Goal: Information Seeking & Learning: Learn about a topic

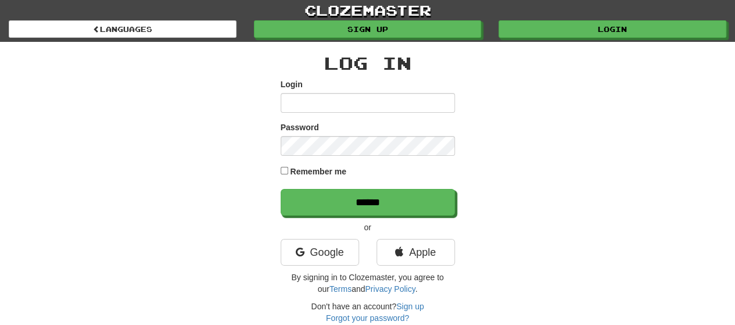
type input "**********"
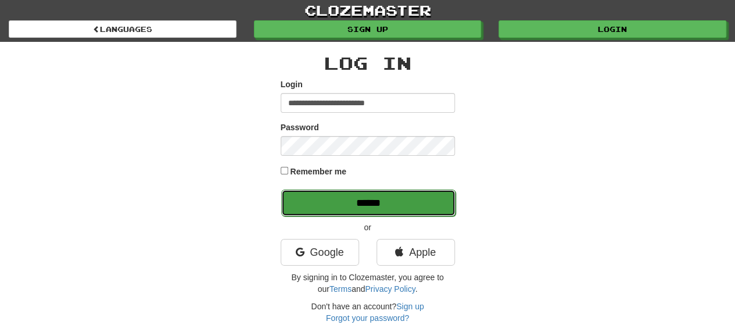
click at [332, 210] on input "******" at bounding box center [368, 202] width 174 height 27
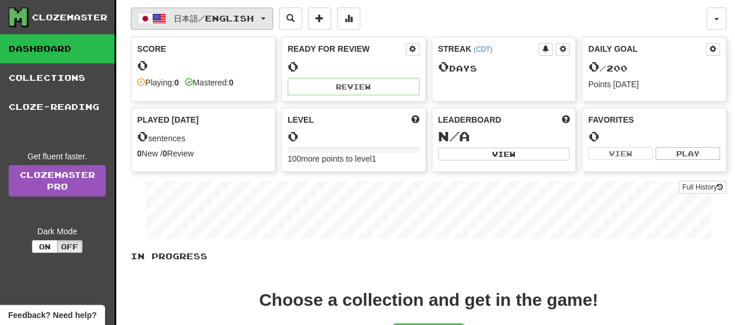
click at [272, 14] on button "日本語 / English" at bounding box center [202, 19] width 142 height 22
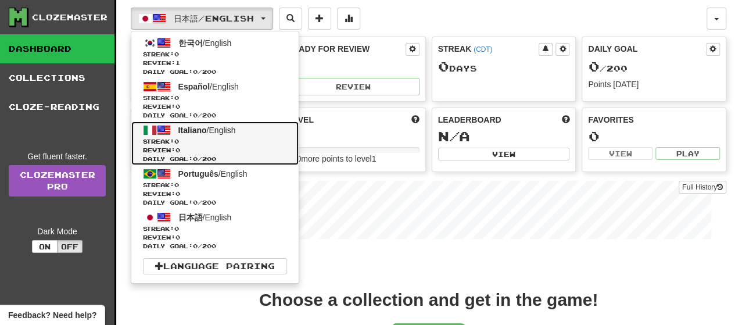
click at [187, 133] on span "Italiano" at bounding box center [192, 130] width 28 height 9
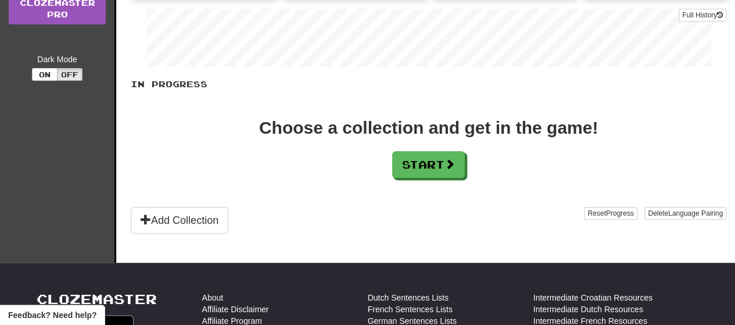
scroll to position [174, 0]
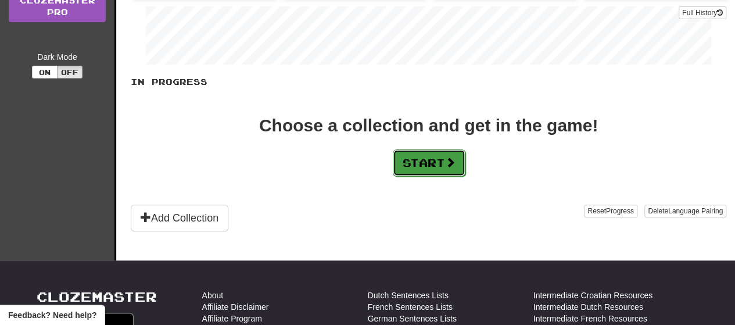
click at [438, 161] on button "Start" at bounding box center [429, 162] width 73 height 27
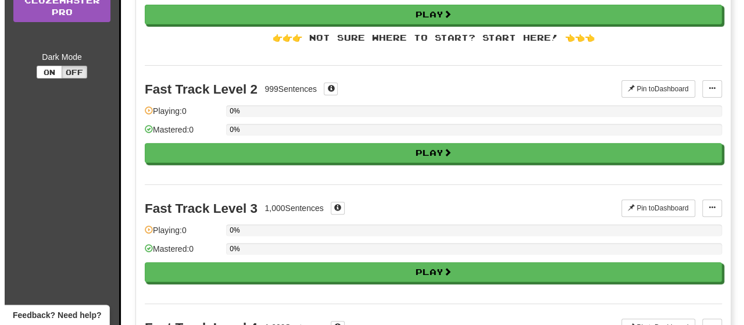
scroll to position [0, 0]
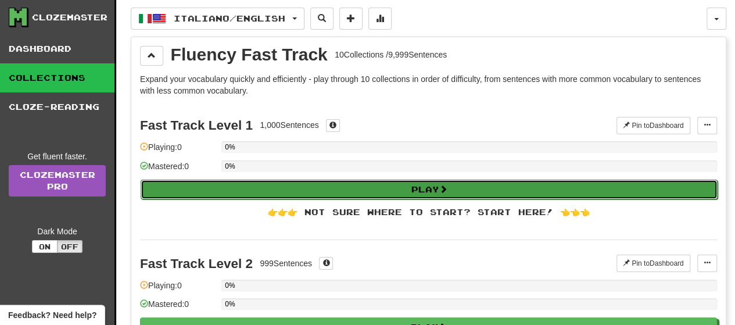
click at [391, 188] on button "Play" at bounding box center [429, 190] width 577 height 20
select select "**"
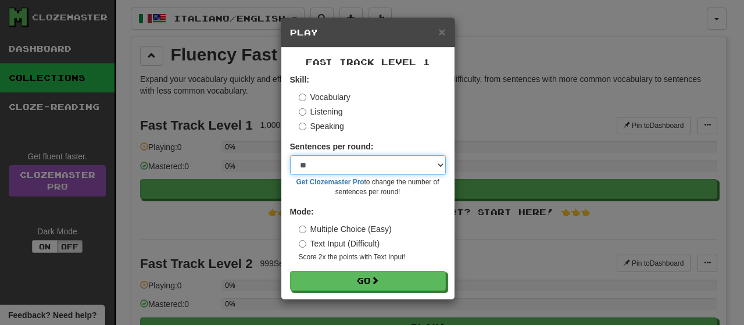
click at [441, 164] on select "* ** ** ** ** ** *** ********" at bounding box center [368, 165] width 156 height 20
click at [290, 155] on select "* ** ** ** ** ** *** ********" at bounding box center [368, 165] width 156 height 20
click at [437, 162] on select "* ** ** ** ** ** *** ********" at bounding box center [368, 165] width 156 height 20
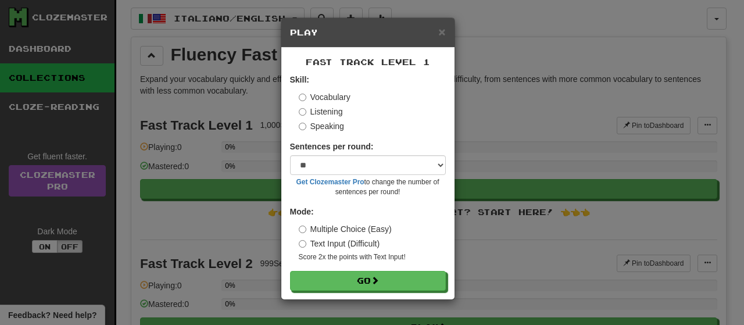
click at [493, 120] on div "× Play Fast Track Level 1 Skill: Vocabulary Listening Speaking Sentences per ro…" at bounding box center [372, 162] width 744 height 325
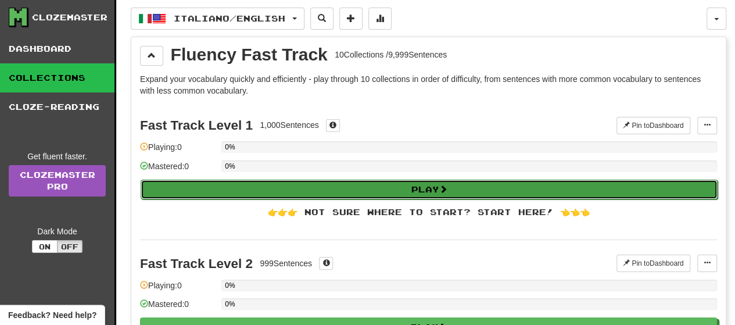
click at [412, 182] on button "Play" at bounding box center [429, 190] width 577 height 20
select select "**"
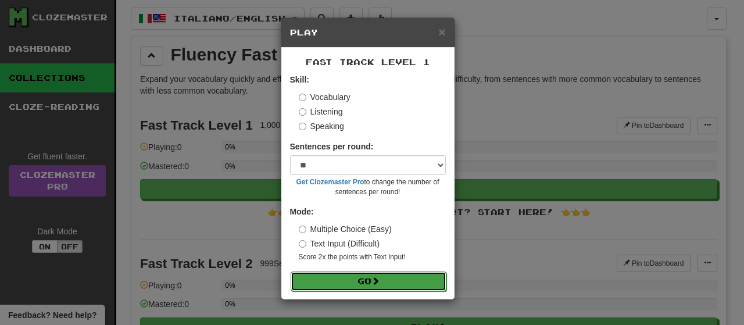
click at [367, 278] on button "Go" at bounding box center [369, 281] width 156 height 20
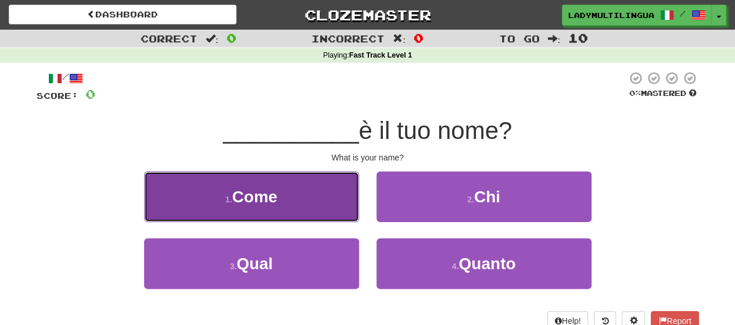
click at [255, 185] on button "1 . Come" at bounding box center [251, 196] width 215 height 51
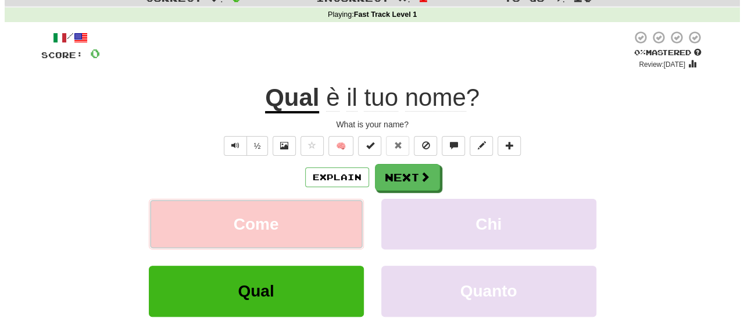
scroll to position [58, 0]
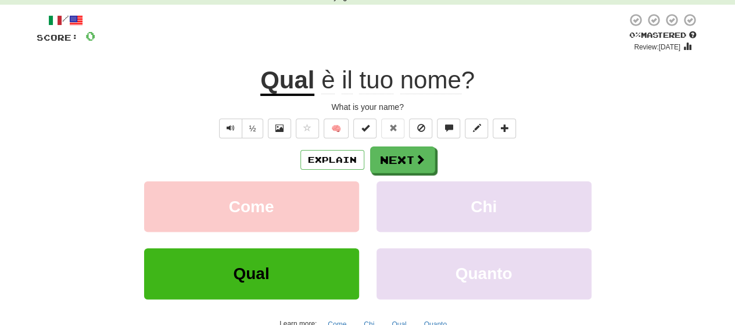
click at [278, 83] on u "Qual" at bounding box center [287, 81] width 54 height 30
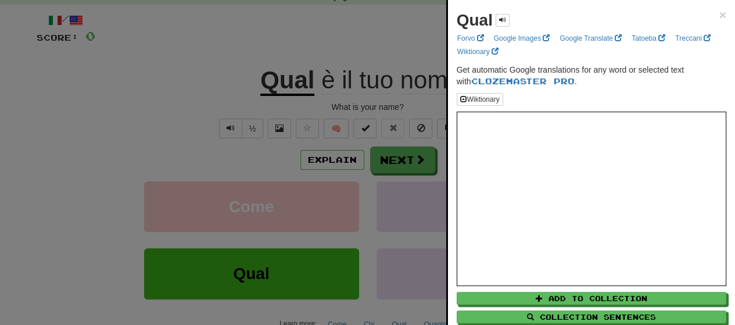
click at [162, 124] on div at bounding box center [367, 162] width 735 height 325
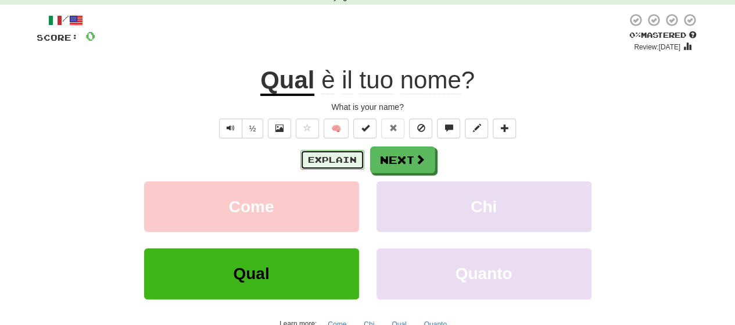
click at [329, 157] on button "Explain" at bounding box center [333, 160] width 64 height 20
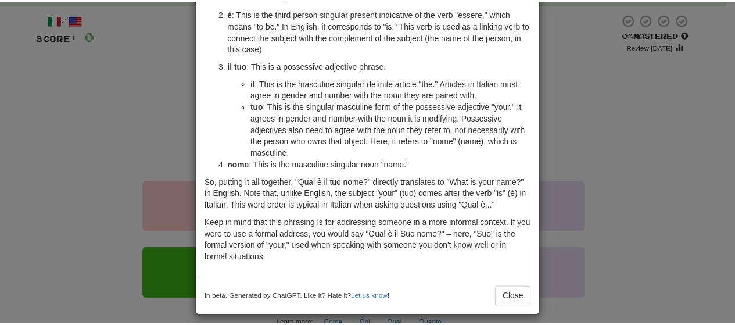
scroll to position [137, 0]
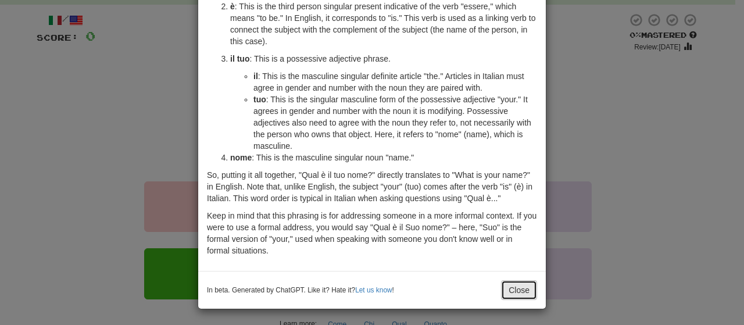
click at [513, 289] on button "Close" at bounding box center [519, 290] width 36 height 20
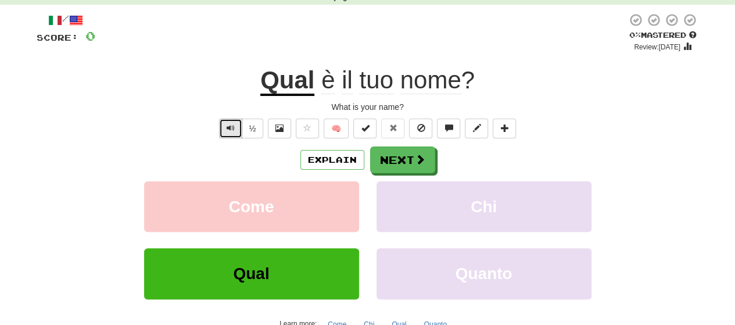
click at [238, 133] on button "Text-to-speech controls" at bounding box center [230, 129] width 23 height 20
click at [233, 130] on span "Text-to-speech controls" at bounding box center [231, 128] width 8 height 8
click at [396, 159] on button "Next" at bounding box center [403, 160] width 65 height 27
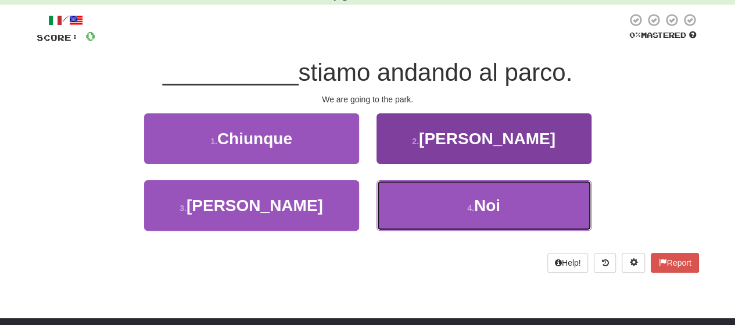
click at [438, 221] on button "4 . [GEOGRAPHIC_DATA]" at bounding box center [484, 205] width 215 height 51
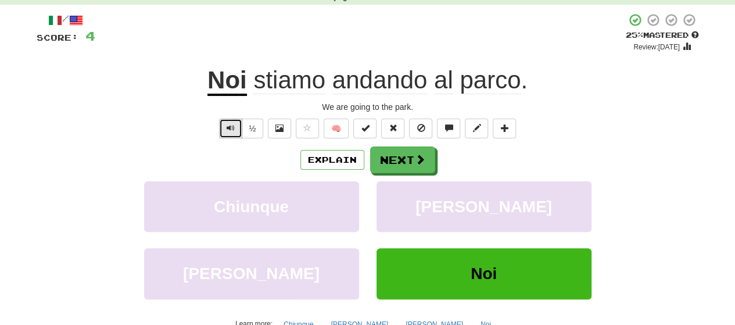
click at [227, 126] on button "Text-to-speech controls" at bounding box center [230, 129] width 23 height 20
click at [405, 159] on button "Next" at bounding box center [403, 160] width 65 height 27
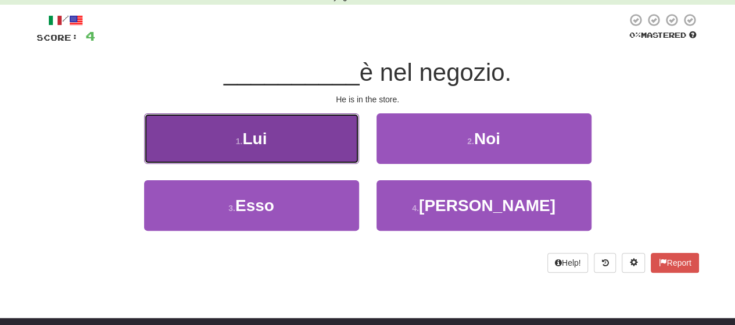
click at [294, 153] on button "1 . Lui" at bounding box center [251, 138] width 215 height 51
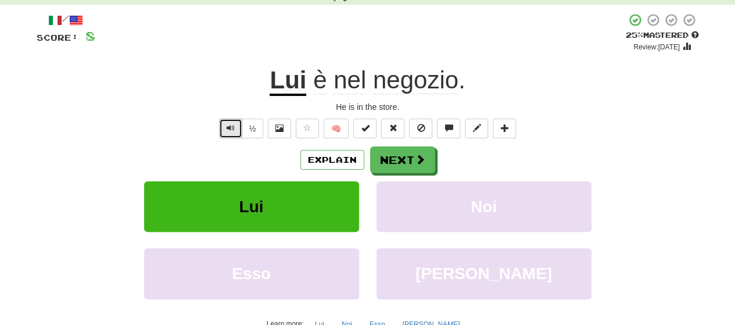
click at [233, 134] on button "Text-to-speech controls" at bounding box center [230, 129] width 23 height 20
click at [237, 126] on button "Text-to-speech controls" at bounding box center [230, 129] width 23 height 20
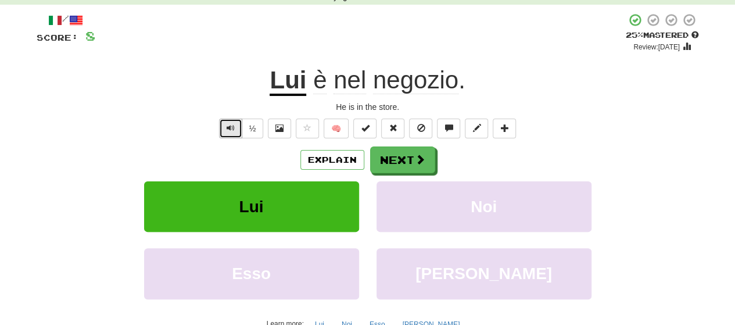
click at [224, 123] on button "Text-to-speech controls" at bounding box center [230, 129] width 23 height 20
click at [253, 124] on button "½" at bounding box center [253, 129] width 22 height 20
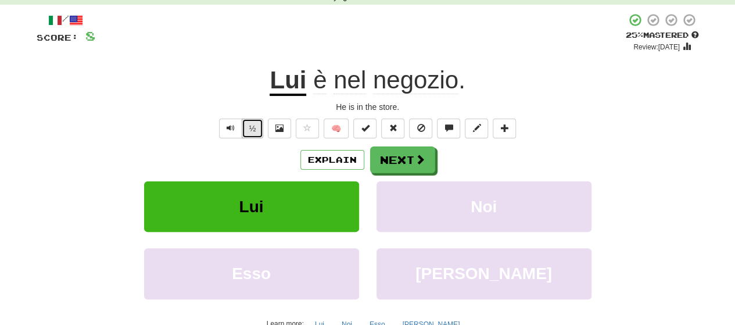
click at [252, 128] on button "½" at bounding box center [253, 129] width 22 height 20
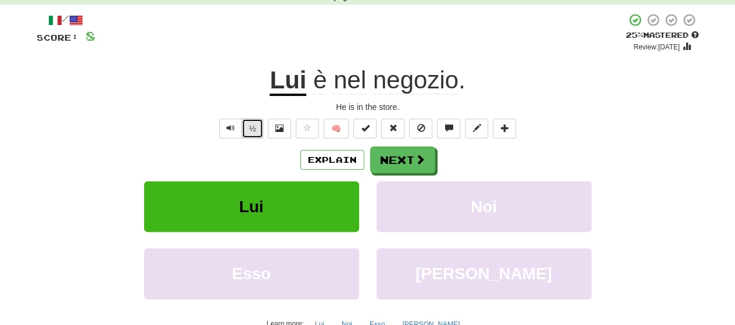
click at [252, 128] on button "½" at bounding box center [253, 129] width 22 height 20
click at [227, 127] on span "Text-to-speech controls" at bounding box center [231, 128] width 8 height 8
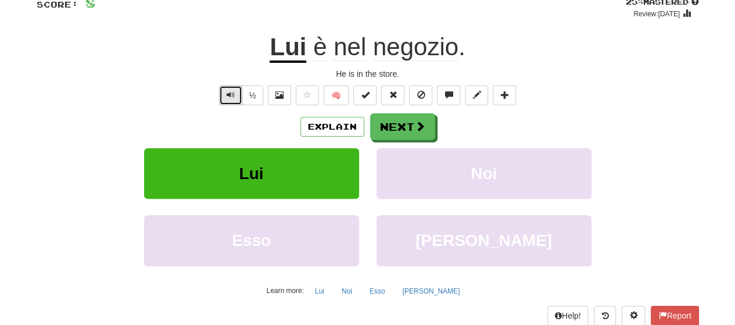
scroll to position [116, 0]
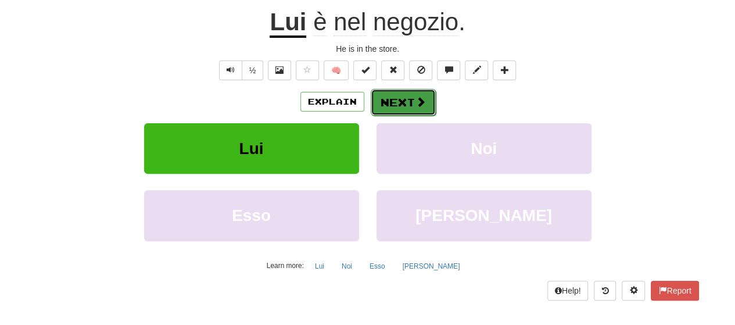
click at [400, 90] on button "Next" at bounding box center [403, 102] width 65 height 27
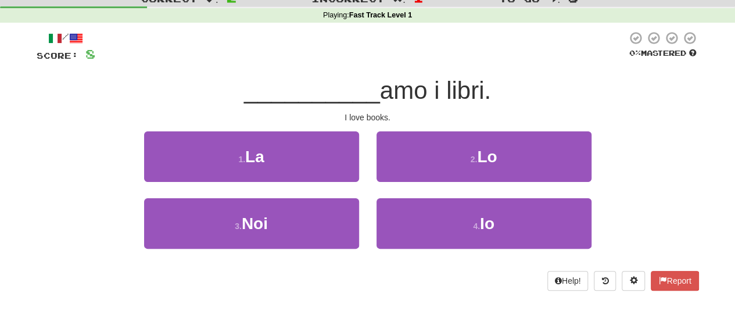
scroll to position [58, 0]
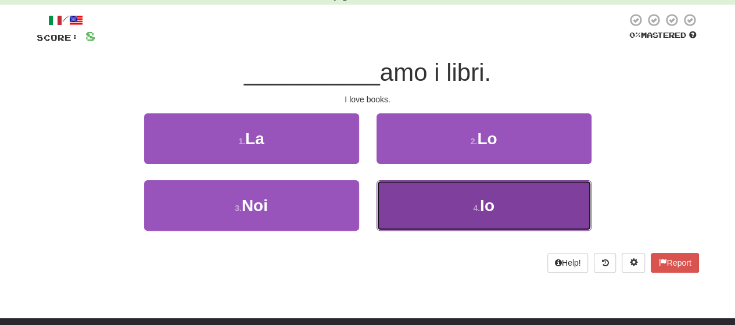
click at [465, 214] on button "4 . Io" at bounding box center [484, 205] width 215 height 51
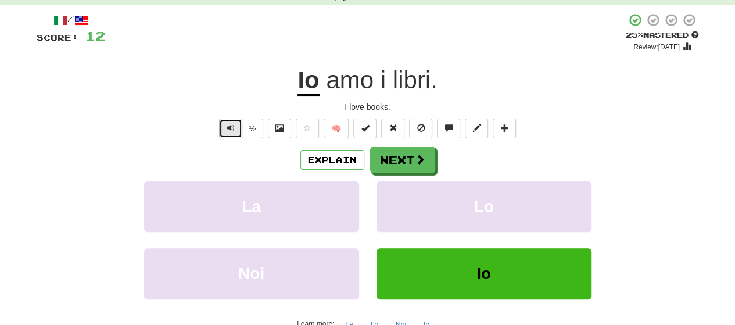
click at [233, 131] on span "Text-to-speech controls" at bounding box center [231, 128] width 8 height 8
click at [231, 132] on span "Text-to-speech controls" at bounding box center [231, 128] width 8 height 8
click at [259, 134] on button "½" at bounding box center [253, 129] width 22 height 20
click at [233, 127] on span "Text-to-speech controls" at bounding box center [231, 128] width 8 height 8
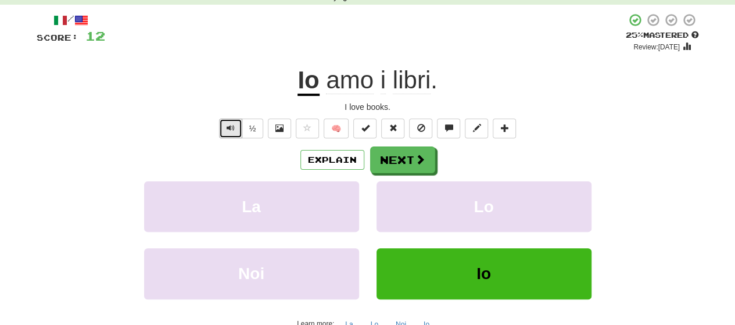
click at [233, 127] on span "Text-to-speech controls" at bounding box center [231, 128] width 8 height 8
click at [258, 130] on button "½" at bounding box center [253, 129] width 22 height 20
click at [256, 131] on button "½" at bounding box center [253, 129] width 22 height 20
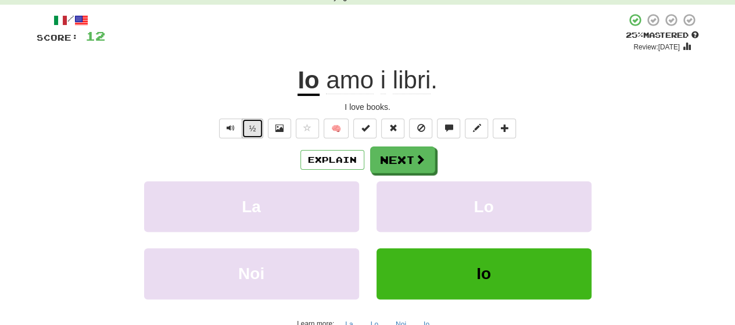
click at [256, 131] on button "½" at bounding box center [253, 129] width 22 height 20
click at [384, 164] on button "Next" at bounding box center [403, 160] width 65 height 27
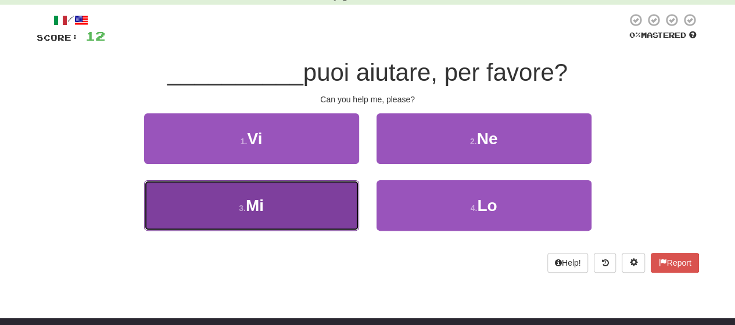
click at [258, 209] on span "Mi" at bounding box center [255, 205] width 18 height 18
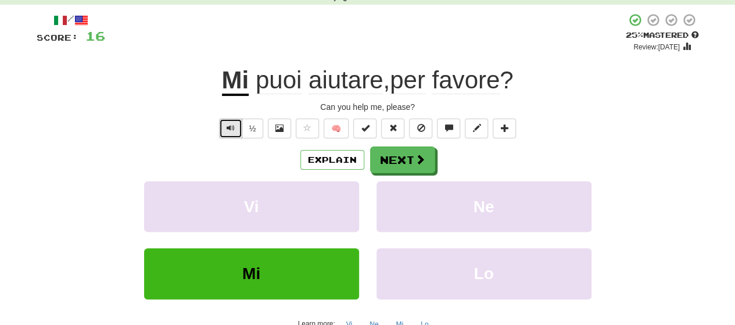
click at [226, 130] on button "Text-to-speech controls" at bounding box center [230, 129] width 23 height 20
click at [226, 131] on button "Text-to-speech controls" at bounding box center [230, 129] width 23 height 20
click at [248, 130] on button "½" at bounding box center [253, 129] width 22 height 20
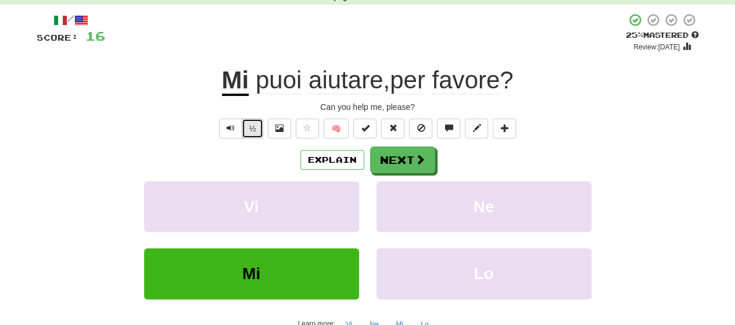
click at [248, 130] on button "½" at bounding box center [253, 129] width 22 height 20
click at [250, 130] on button "½" at bounding box center [253, 129] width 22 height 20
click at [230, 133] on button "Text-to-speech controls" at bounding box center [230, 129] width 23 height 20
click at [389, 155] on button "Next" at bounding box center [403, 160] width 65 height 27
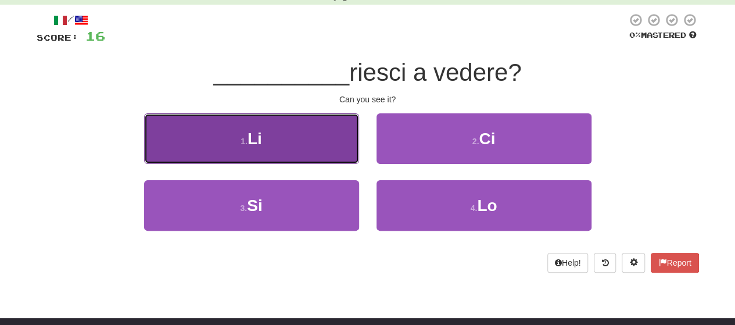
click at [210, 148] on button "1 . Li" at bounding box center [251, 138] width 215 height 51
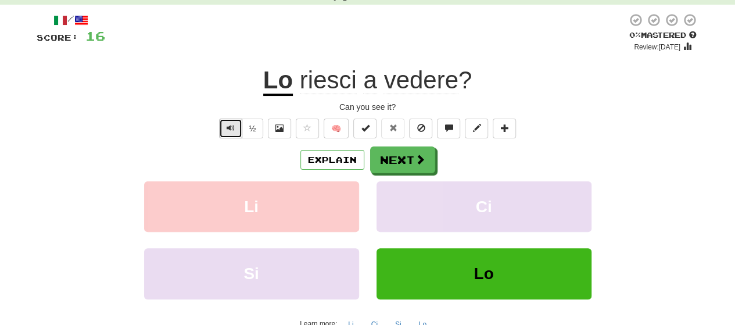
click at [228, 127] on span "Text-to-speech controls" at bounding box center [231, 128] width 8 height 8
click at [252, 130] on button "½" at bounding box center [253, 129] width 22 height 20
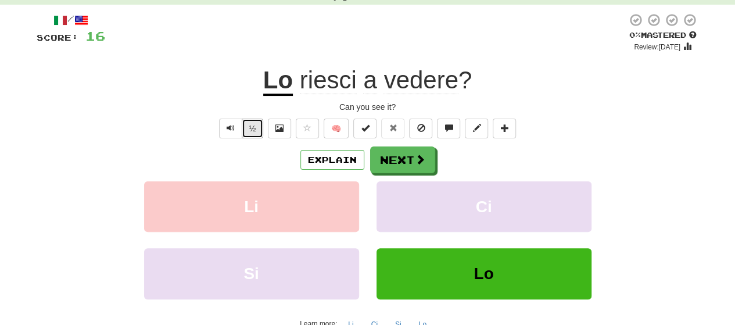
click at [252, 130] on button "½" at bounding box center [253, 129] width 22 height 20
click at [404, 159] on button "Next" at bounding box center [403, 160] width 65 height 27
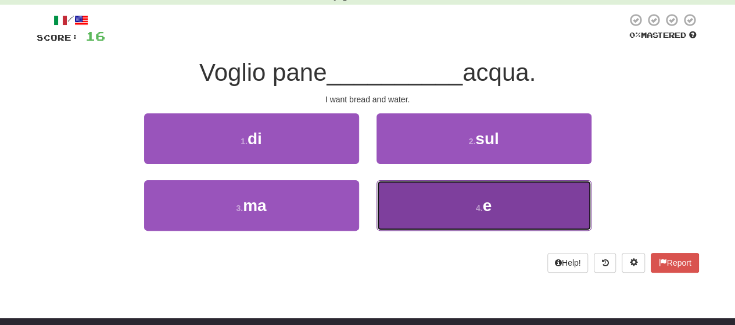
click at [474, 199] on button "4 . e" at bounding box center [484, 205] width 215 height 51
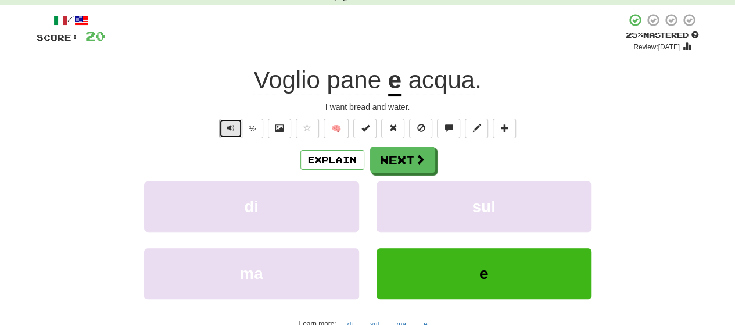
click at [225, 130] on button "Text-to-speech controls" at bounding box center [230, 129] width 23 height 20
click at [398, 158] on button "Next" at bounding box center [403, 160] width 65 height 27
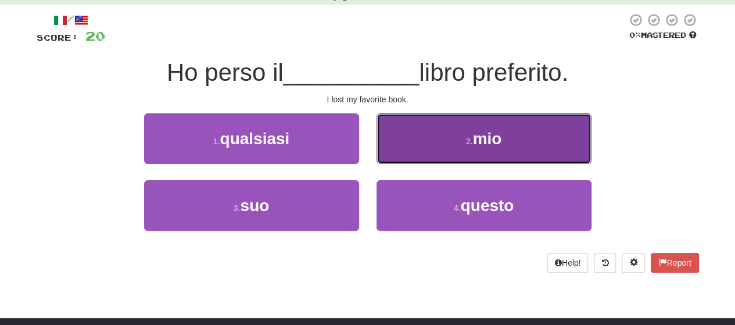
click at [411, 151] on button "2 . mio" at bounding box center [484, 138] width 215 height 51
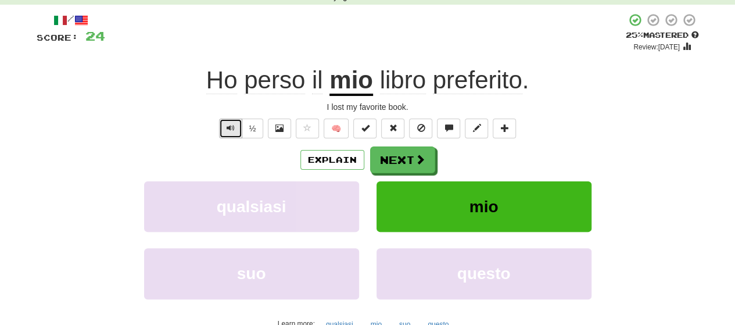
click at [231, 130] on span "Text-to-speech controls" at bounding box center [231, 128] width 8 height 8
click at [236, 131] on button "Text-to-speech controls" at bounding box center [230, 129] width 23 height 20
click at [257, 125] on button "½" at bounding box center [253, 129] width 22 height 20
click at [227, 127] on button "Text-to-speech controls" at bounding box center [230, 129] width 23 height 20
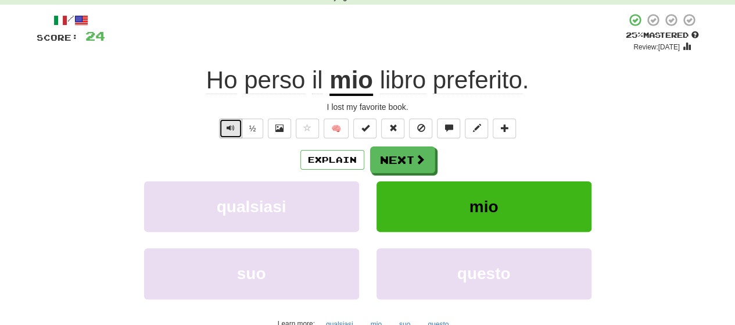
click at [239, 126] on button "Text-to-speech controls" at bounding box center [230, 129] width 23 height 20
click at [258, 127] on button "½" at bounding box center [253, 129] width 22 height 20
click at [257, 127] on button "½" at bounding box center [253, 129] width 22 height 20
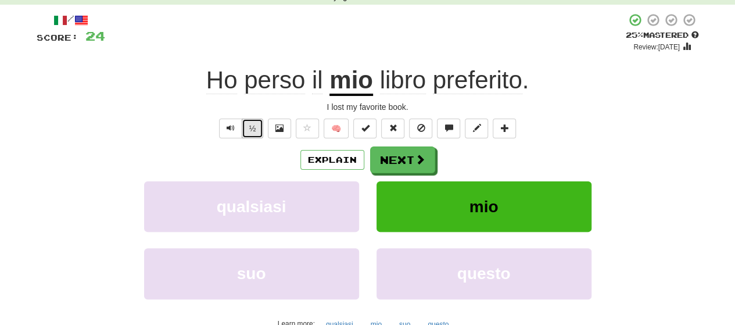
click at [257, 127] on button "½" at bounding box center [253, 129] width 22 height 20
click at [388, 153] on button "Next" at bounding box center [403, 160] width 65 height 27
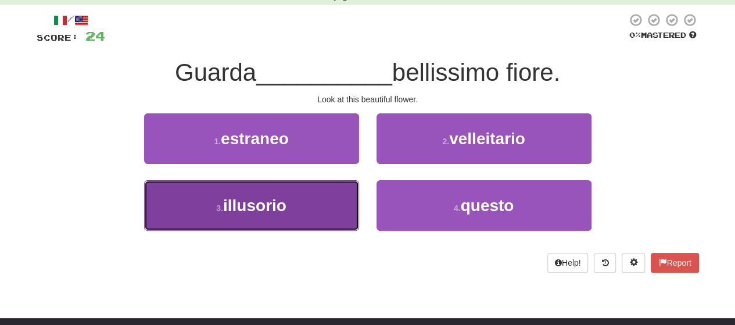
click at [256, 203] on span "illusorio" at bounding box center [254, 205] width 63 height 18
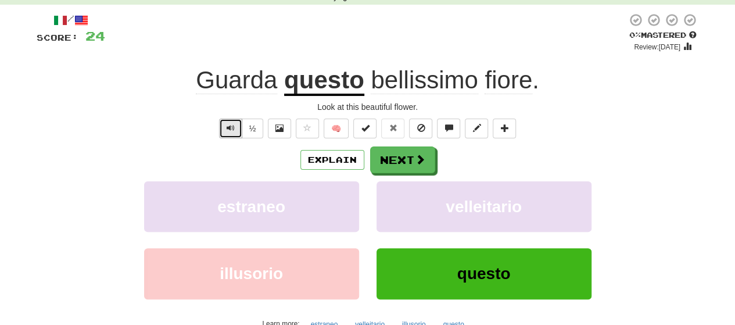
click at [227, 130] on span "Text-to-speech controls" at bounding box center [231, 128] width 8 height 8
click at [229, 127] on span "Text-to-speech controls" at bounding box center [231, 128] width 8 height 8
click at [234, 126] on span "Text-to-speech controls" at bounding box center [231, 128] width 8 height 8
click at [234, 127] on span "Text-to-speech controls" at bounding box center [231, 128] width 8 height 8
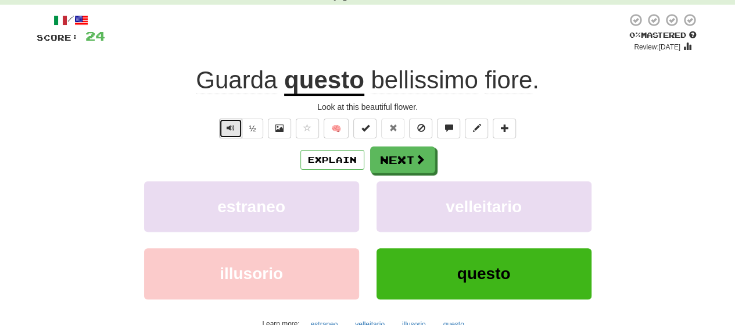
click at [234, 127] on span "Text-to-speech controls" at bounding box center [231, 128] width 8 height 8
click at [248, 126] on button "½" at bounding box center [253, 129] width 22 height 20
click at [398, 160] on button "Next" at bounding box center [403, 160] width 65 height 27
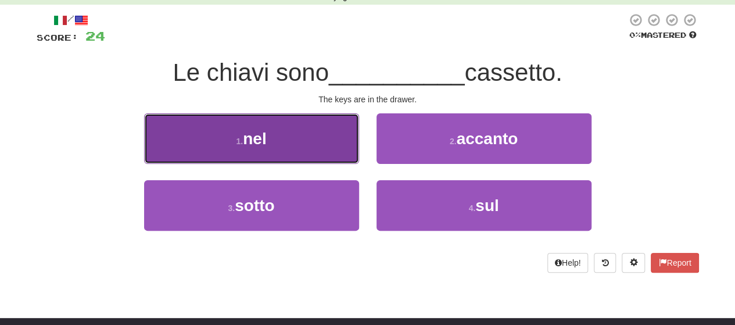
click at [213, 152] on button "1 . nel" at bounding box center [251, 138] width 215 height 51
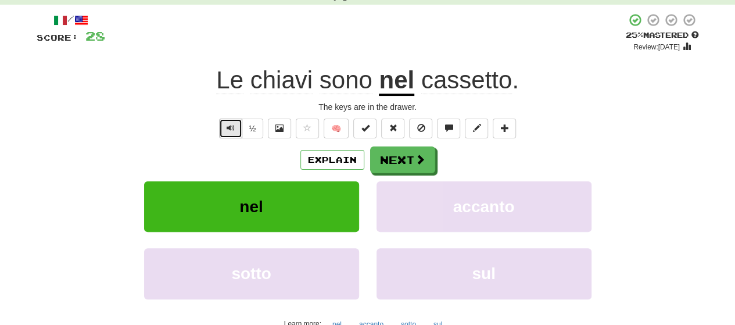
click at [231, 130] on span "Text-to-speech controls" at bounding box center [231, 128] width 8 height 8
click at [249, 126] on button "½" at bounding box center [253, 129] width 22 height 20
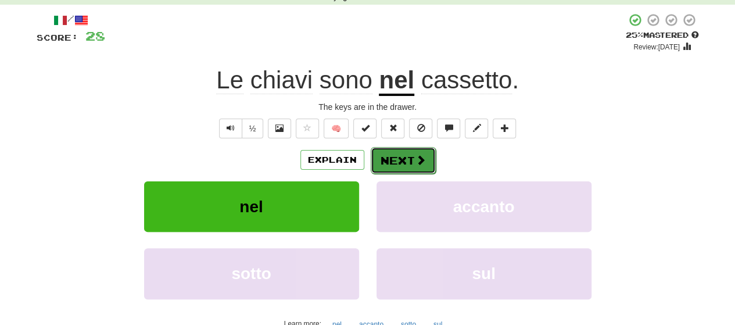
click at [388, 156] on button "Next" at bounding box center [403, 160] width 65 height 27
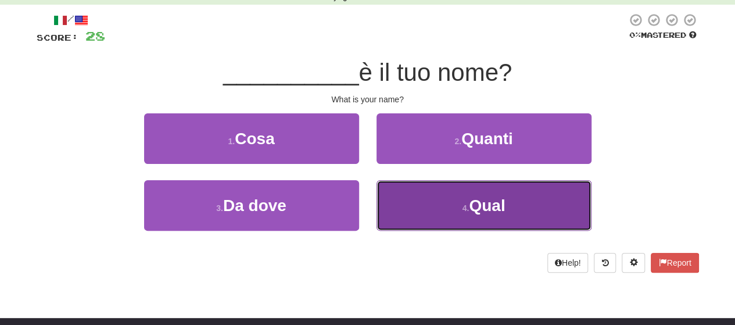
click at [416, 198] on button "4 . Qual" at bounding box center [484, 205] width 215 height 51
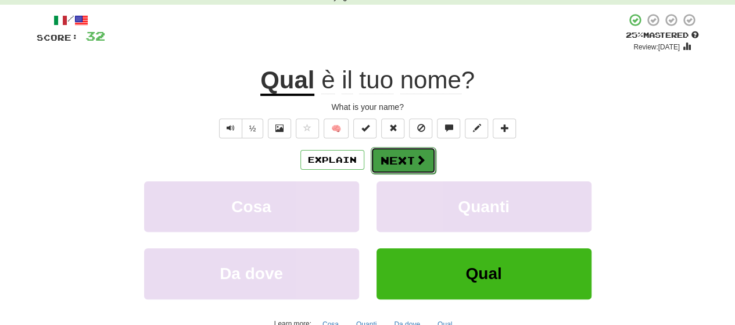
click at [393, 158] on button "Next" at bounding box center [403, 160] width 65 height 27
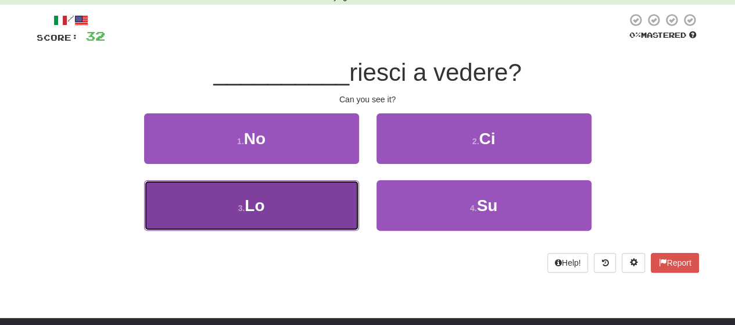
click at [249, 202] on span "Lo" at bounding box center [255, 205] width 20 height 18
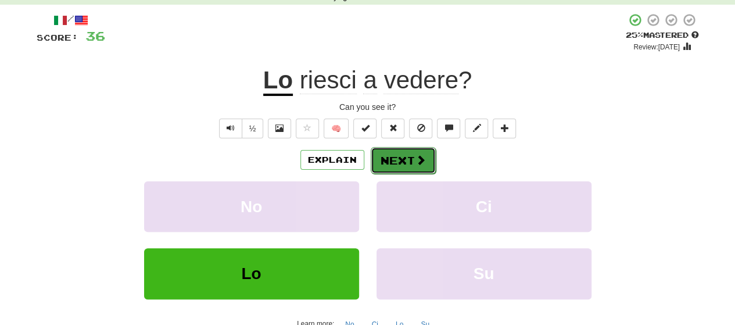
click at [421, 155] on span at bounding box center [421, 160] width 10 height 10
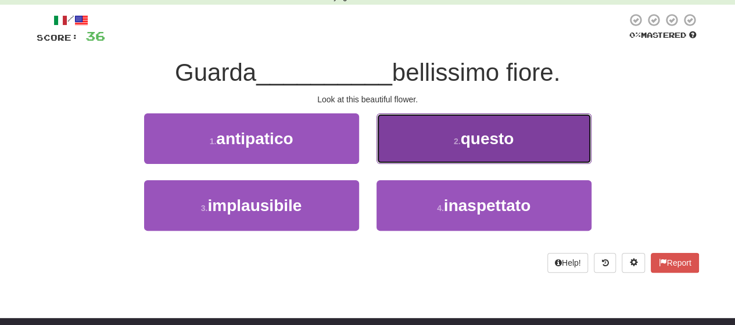
click at [435, 147] on button "2 . questo" at bounding box center [484, 138] width 215 height 51
